Goal: Task Accomplishment & Management: Manage account settings

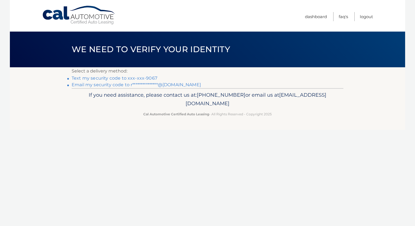
click at [153, 77] on link "Text my security code to xxx-xxx-9067" at bounding box center [115, 78] width 86 height 5
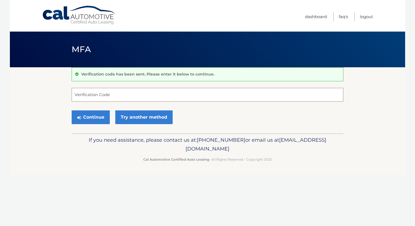
click at [134, 99] on input "Verification Code" at bounding box center [208, 95] width 272 height 14
type input "130449"
click at [98, 115] on button "Continue" at bounding box center [91, 117] width 38 height 14
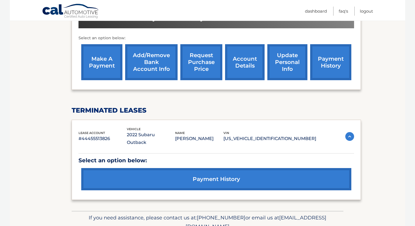
scroll to position [192, 0]
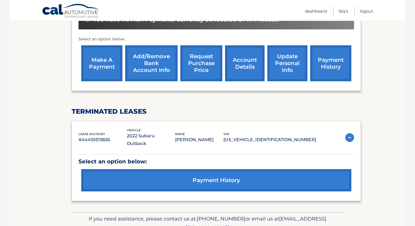
click at [106, 60] on link "make a payment" at bounding box center [101, 63] width 41 height 36
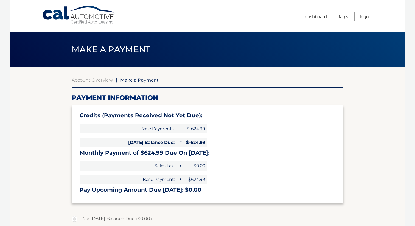
select select "YjhjMTIzNTEtZDM3YS00YzU2LTk3ZDAtZDA4NDNmZTY5ZWQ0"
click at [366, 18] on link "Logout" at bounding box center [366, 16] width 13 height 9
